Goal: Task Accomplishment & Management: Manage account settings

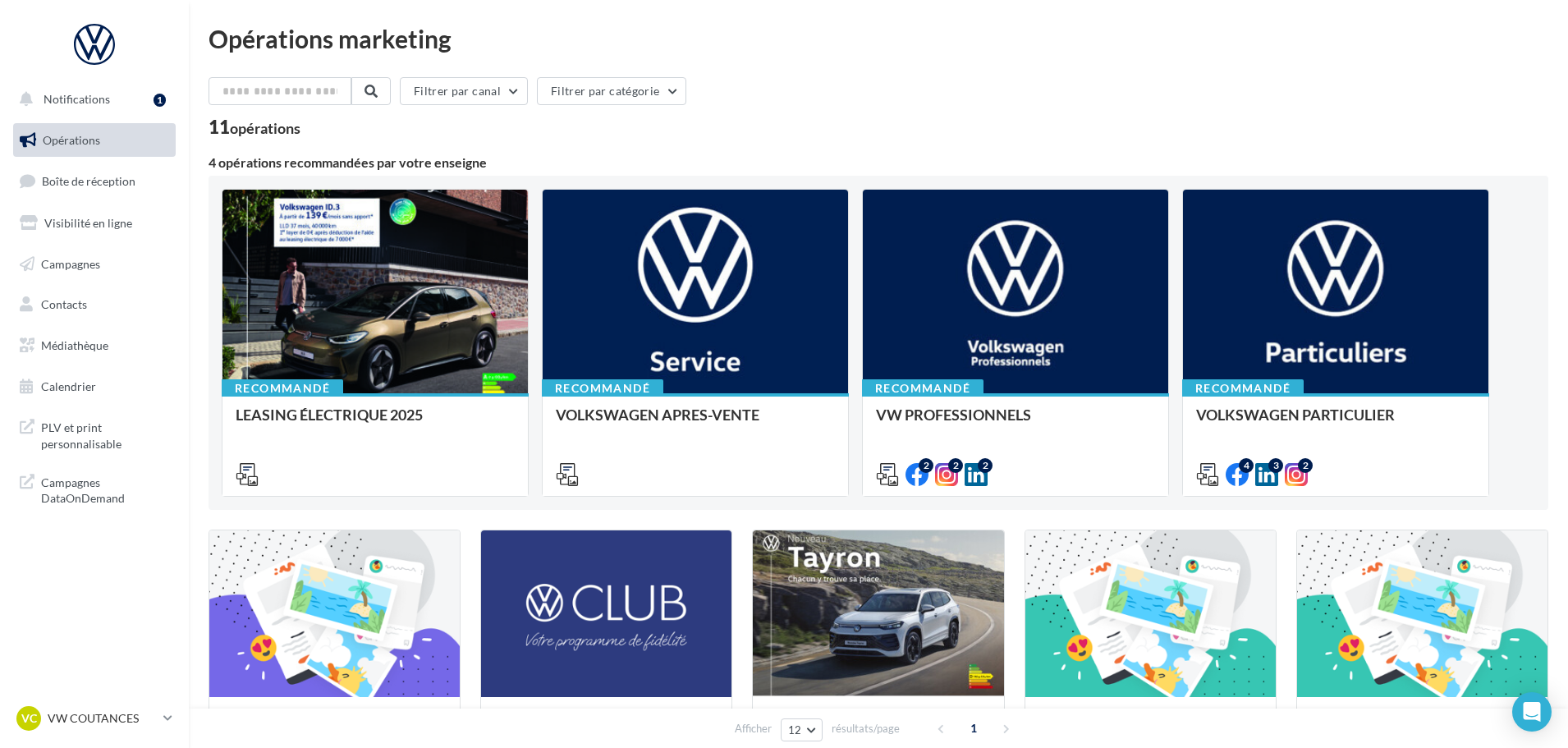
click at [140, 202] on ul "Opérations Boîte de réception Visibilité en ligne Campagnes Contacts Médiathèqu…" at bounding box center [94, 263] width 176 height 294
click at [140, 201] on ul "Opérations Boîte de réception 51 Visibilité en ligne Campagnes Contacts Médiath…" at bounding box center [94, 263] width 176 height 294
click at [135, 189] on link "Boîte de réception 51" at bounding box center [94, 181] width 169 height 35
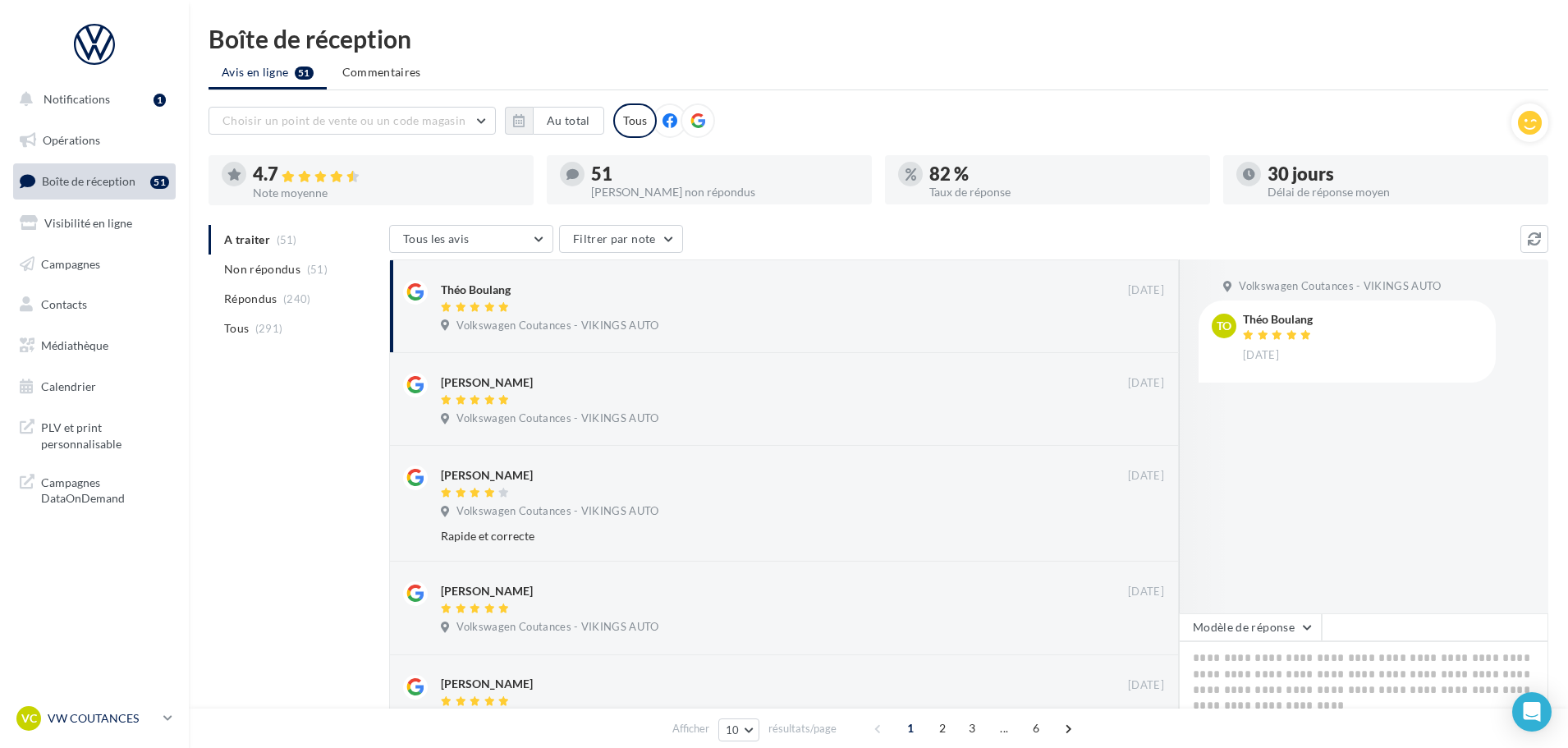
click at [92, 714] on p "VW COUTANCES" at bounding box center [102, 719] width 109 height 17
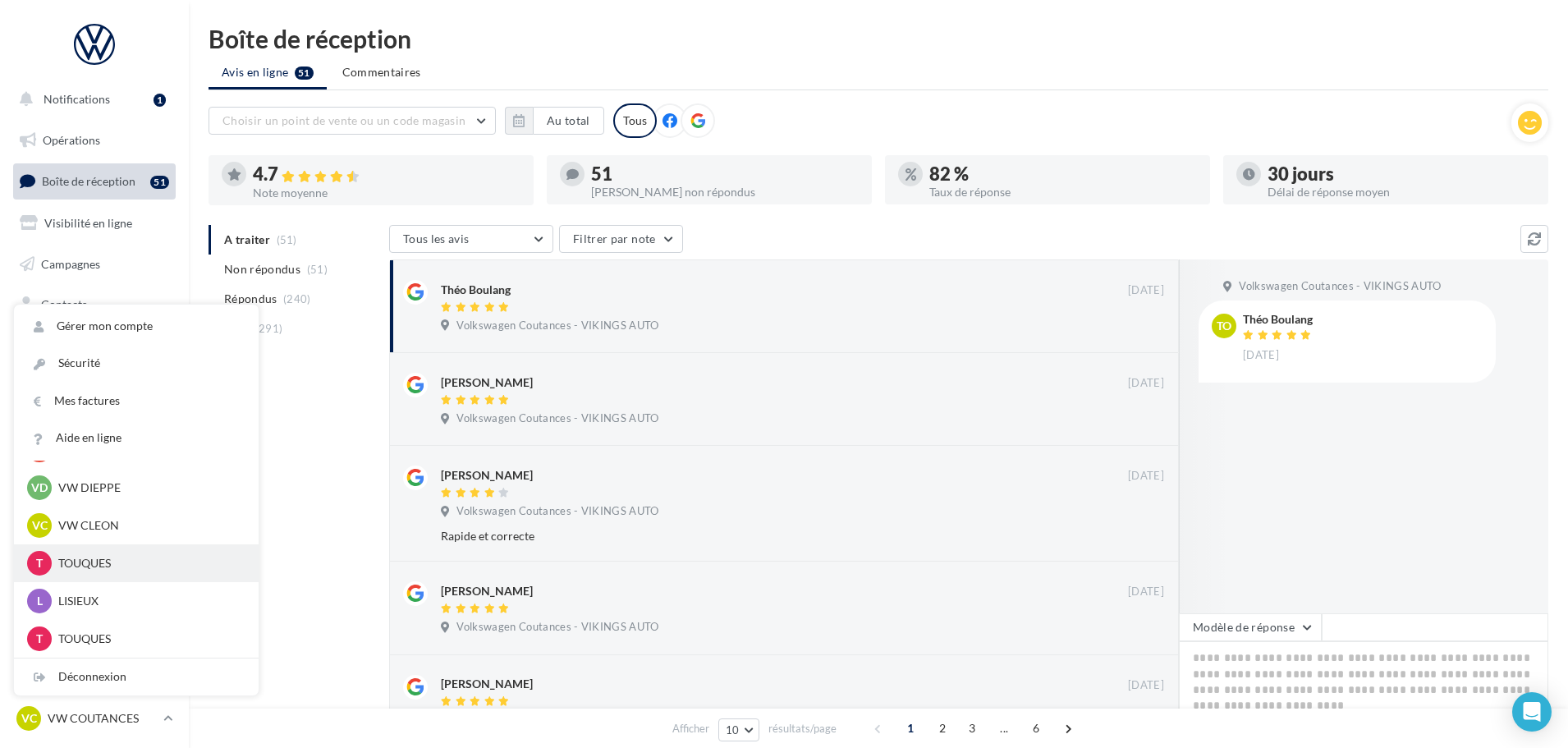
scroll to position [492, 0]
click at [102, 527] on p "VW CLEON" at bounding box center [148, 524] width 181 height 17
